Goal: Task Accomplishment & Management: Manage account settings

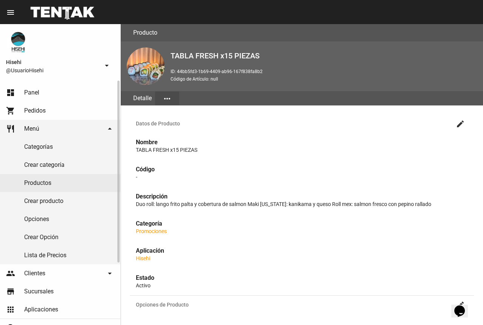
click at [57, 220] on link "Opciones" at bounding box center [60, 219] width 120 height 18
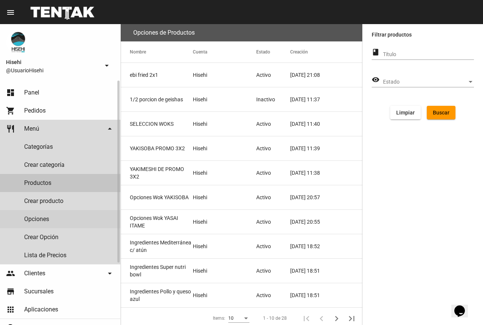
click at [59, 183] on link "Productos" at bounding box center [60, 183] width 120 height 18
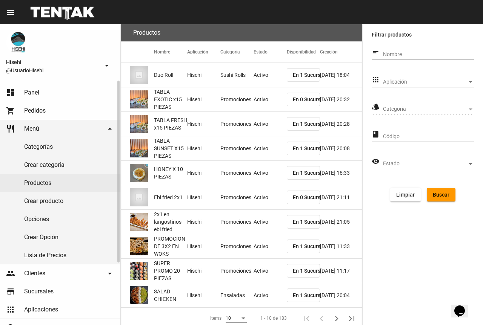
click at [55, 253] on link "Lista de Precios" at bounding box center [60, 256] width 120 height 18
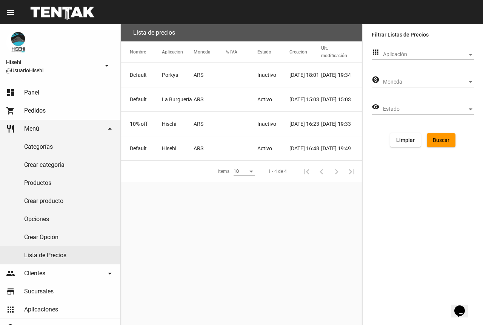
click at [236, 153] on mat-cell at bounding box center [242, 149] width 32 height 24
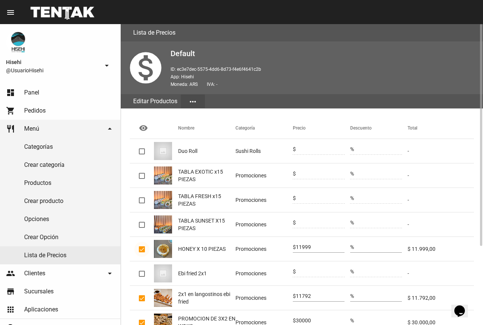
click at [143, 249] on div at bounding box center [142, 250] width 6 height 6
click at [142, 253] on input "checkbox" at bounding box center [141, 253] width 0 height 0
checkbox input "false"
click at [143, 249] on div at bounding box center [142, 250] width 6 height 6
click at [142, 253] on input "checkbox" at bounding box center [141, 253] width 0 height 0
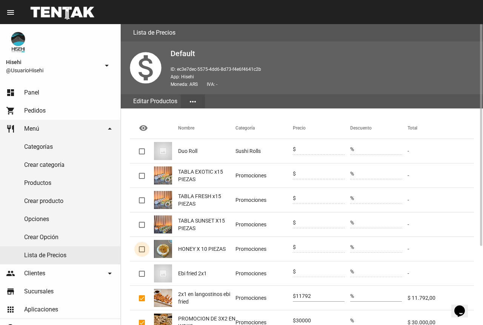
checkbox input "true"
click at [313, 247] on input "0" at bounding box center [320, 248] width 49 height 6
type input "0"
type input "11999"
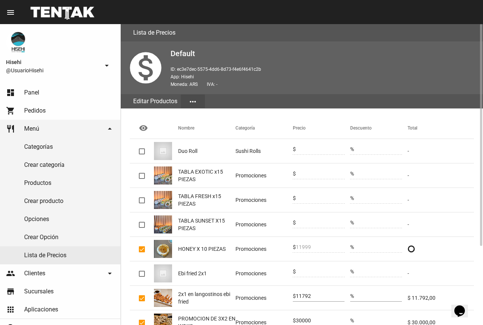
click at [426, 238] on mat-cell at bounding box center [440, 249] width 66 height 24
click at [143, 201] on div at bounding box center [142, 201] width 6 height 6
click at [142, 204] on input "checkbox" at bounding box center [141, 204] width 0 height 0
checkbox input "true"
click at [144, 222] on div at bounding box center [142, 225] width 6 height 6
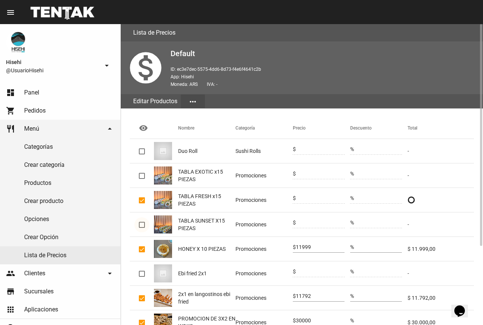
click at [142, 228] on input "checkbox" at bounding box center [141, 228] width 0 height 0
checkbox input "true"
click at [310, 223] on input "0" at bounding box center [320, 223] width 49 height 6
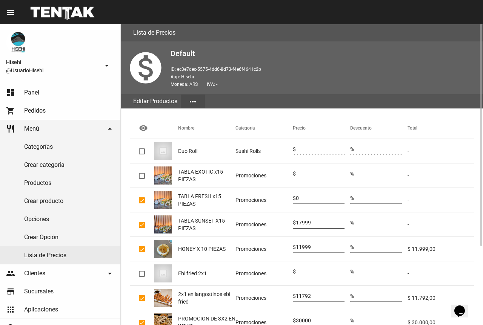
type input "17999"
click at [305, 197] on input "0" at bounding box center [320, 199] width 49 height 6
click at [305, 198] on input "0" at bounding box center [320, 199] width 49 height 6
type input "19999"
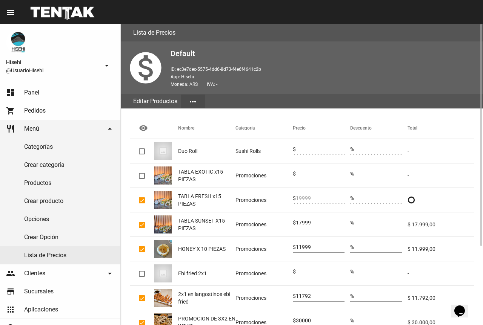
click at [421, 172] on mat-cell "-" at bounding box center [440, 176] width 66 height 24
